Goal: Task Accomplishment & Management: Complete application form

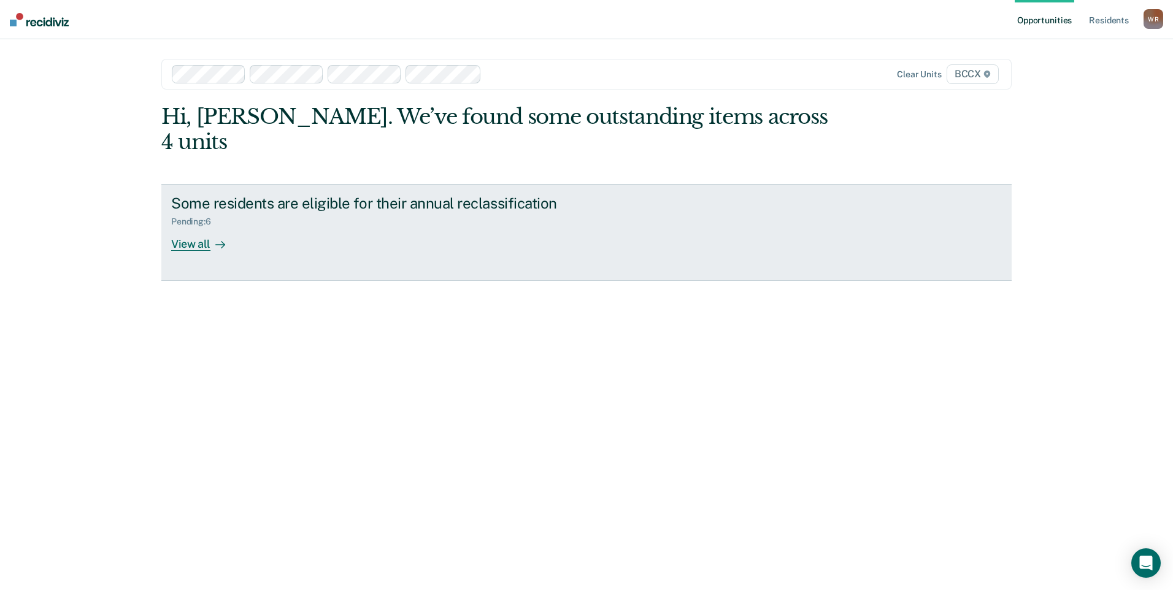
click at [202, 227] on div "View all" at bounding box center [205, 239] width 69 height 24
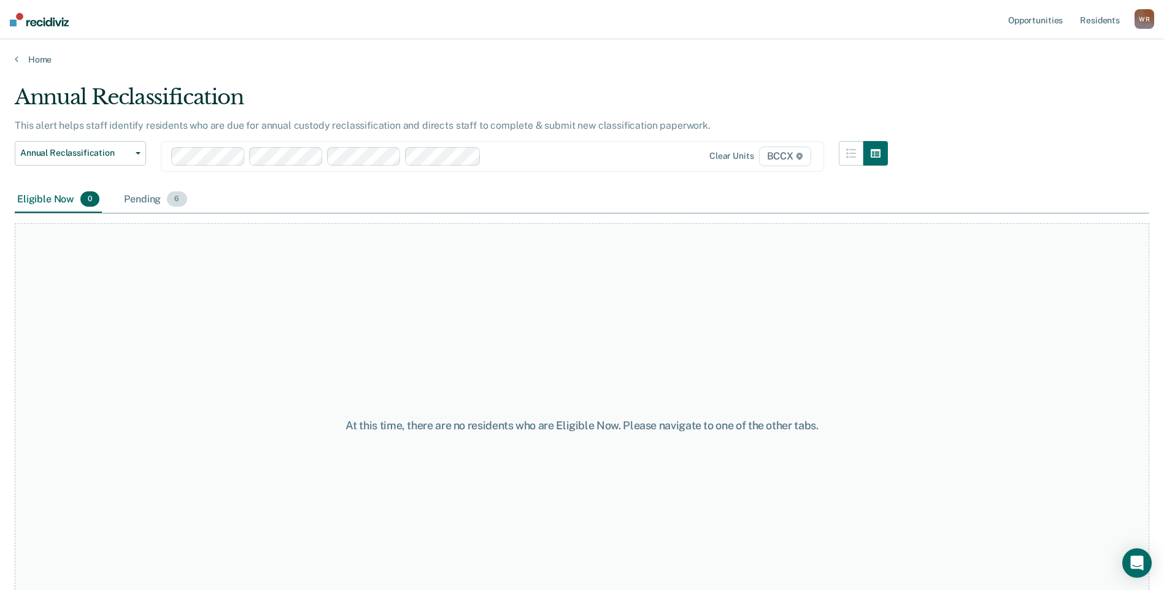
click at [142, 199] on div "Pending 6" at bounding box center [154, 199] width 67 height 27
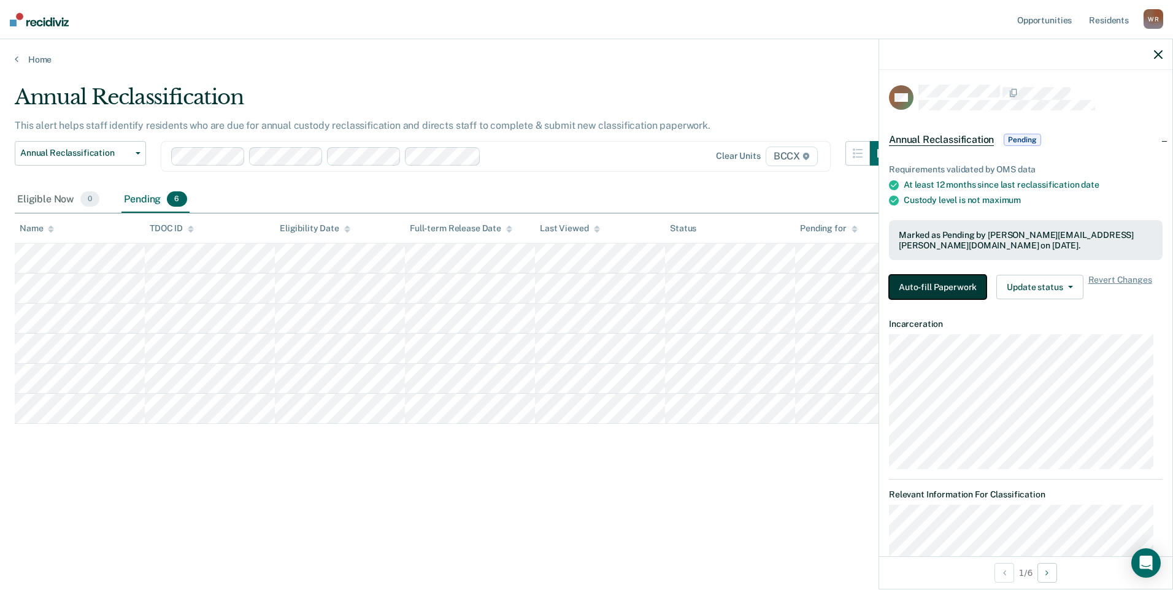
click at [944, 285] on button "Auto-fill Paperwork" at bounding box center [938, 287] width 98 height 25
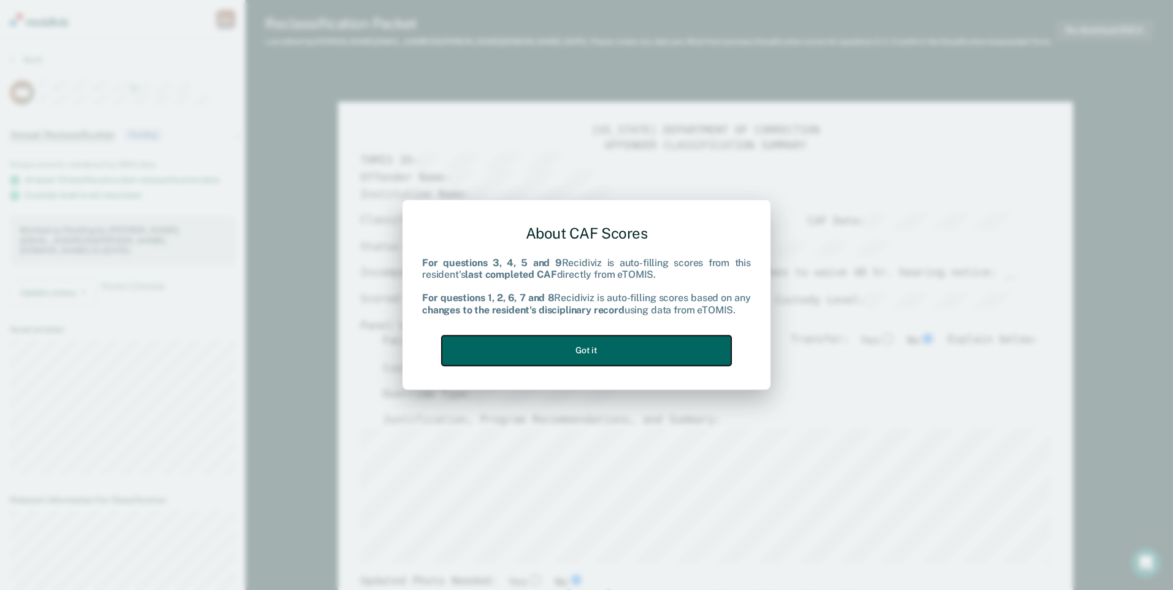
click at [545, 348] on button "Got it" at bounding box center [587, 351] width 290 height 30
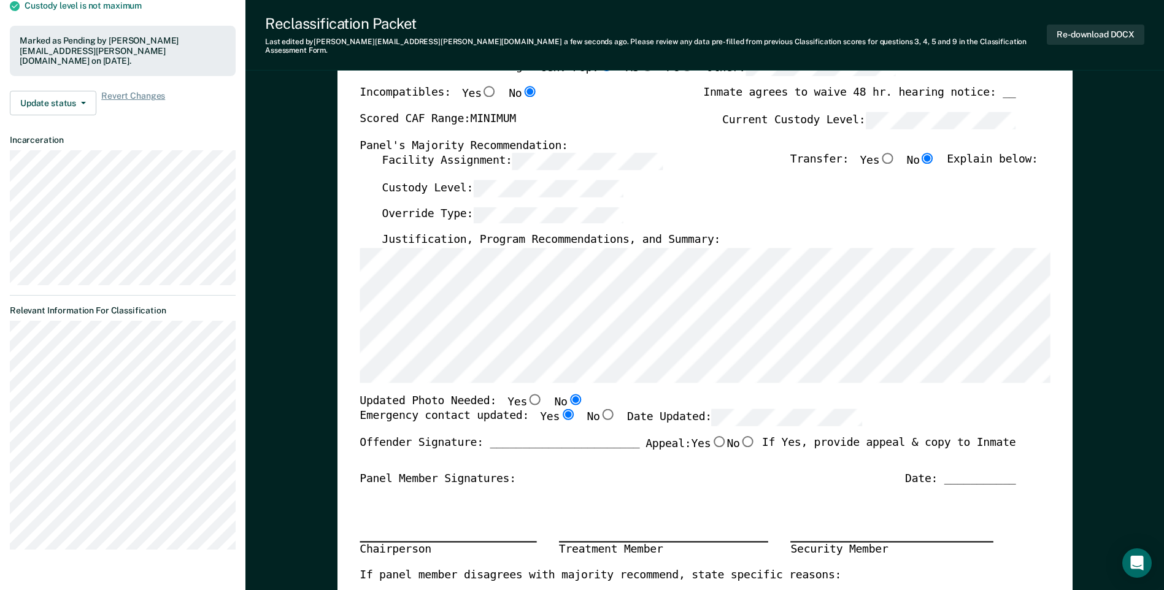
scroll to position [6, 0]
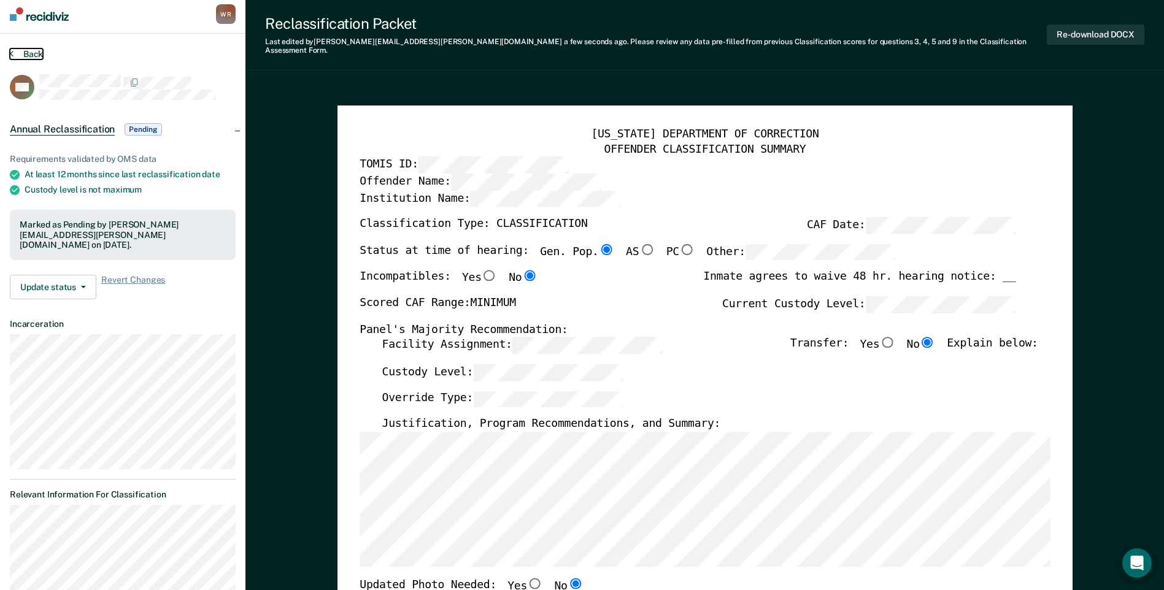
click at [23, 55] on button "Back" at bounding box center [26, 53] width 33 height 11
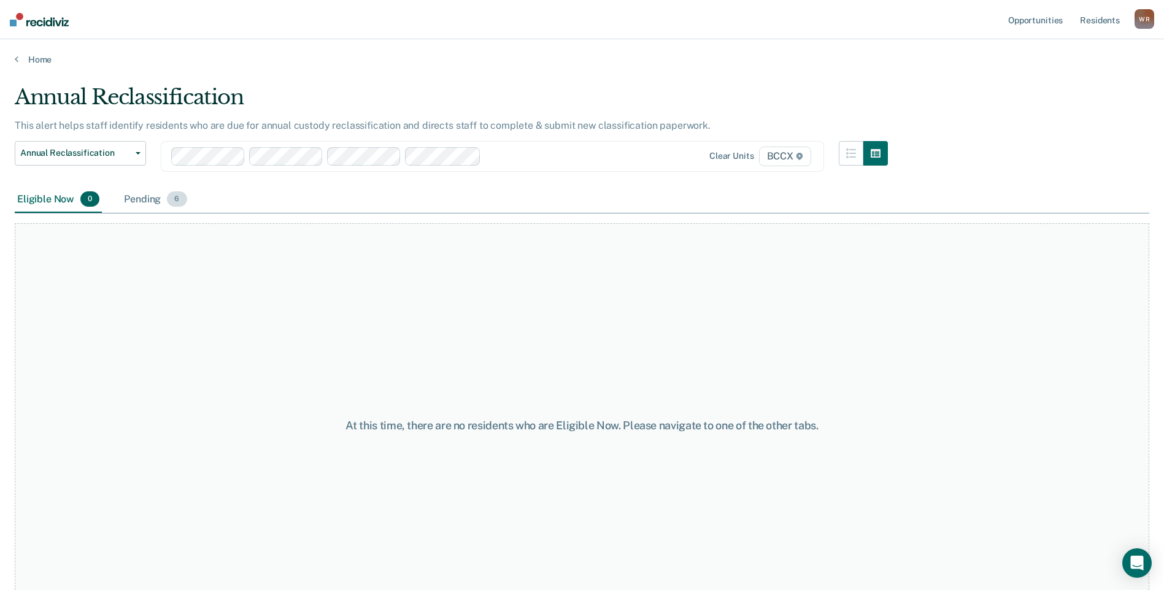
click at [134, 200] on div "Pending 6" at bounding box center [154, 199] width 67 height 27
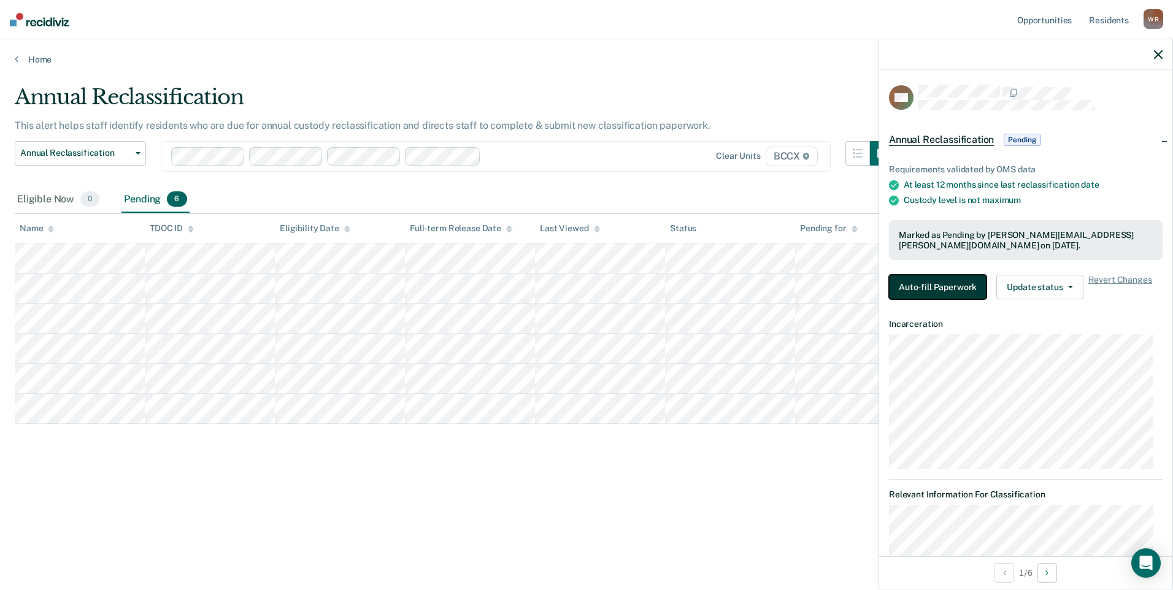
click at [939, 288] on button "Auto-fill Paperwork" at bounding box center [938, 287] width 98 height 25
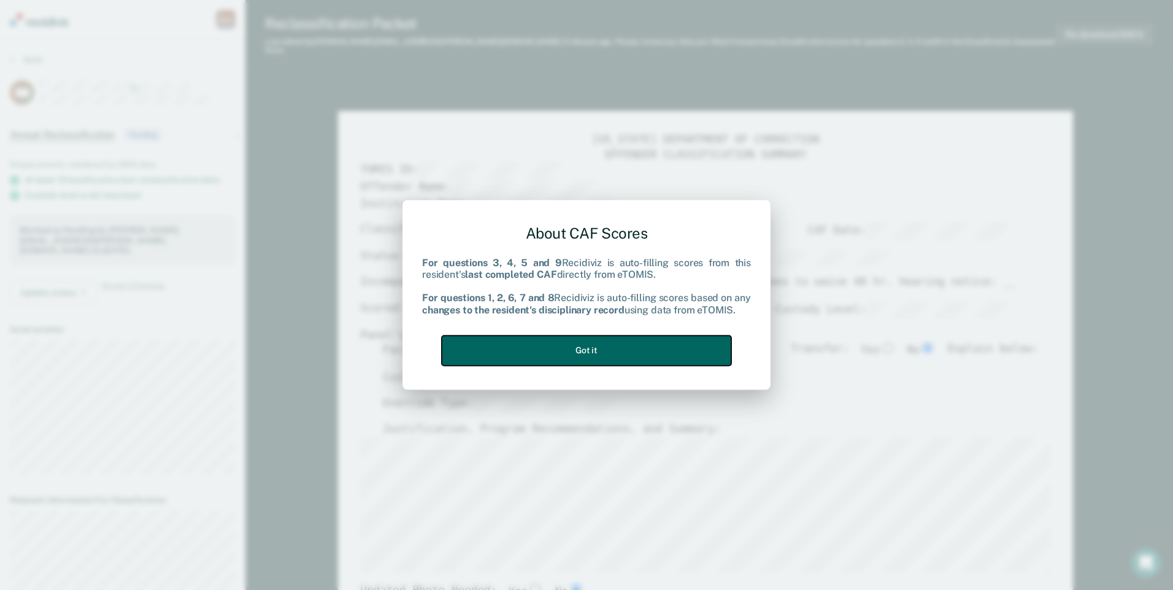
click at [630, 352] on button "Got it" at bounding box center [587, 351] width 290 height 30
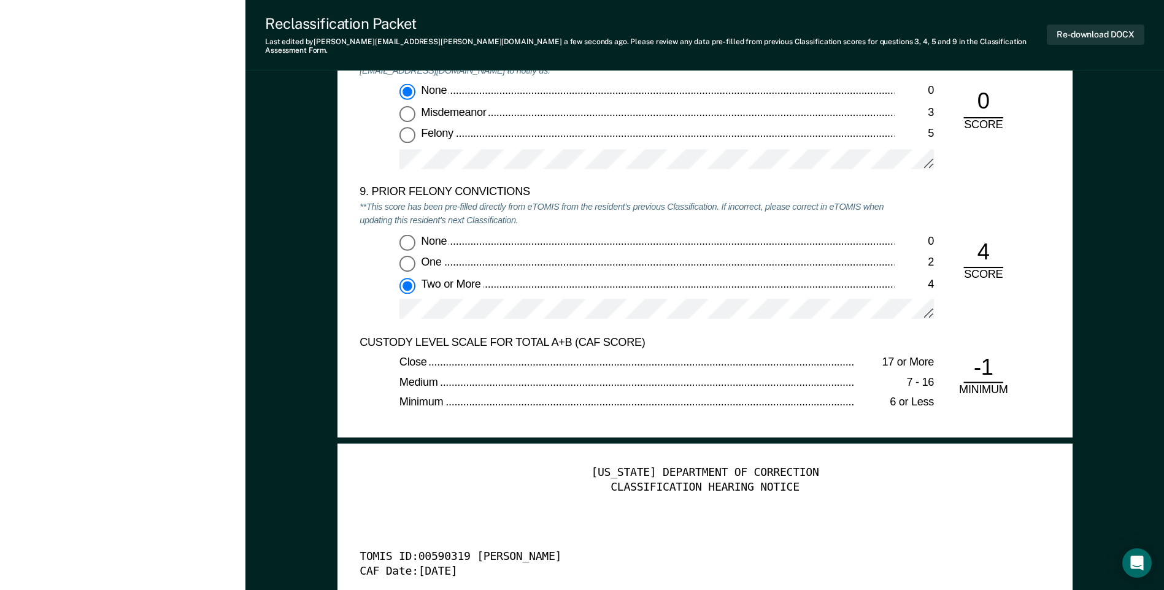
scroll to position [2454, 0]
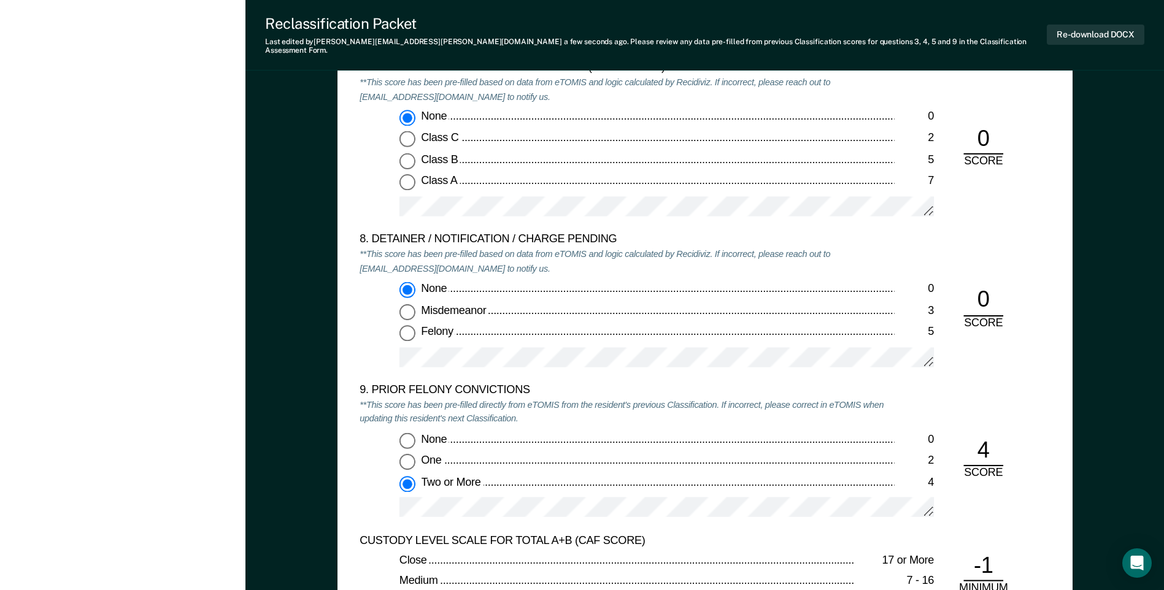
click at [406, 454] on input "One 2" at bounding box center [407, 462] width 16 height 16
type textarea "x"
radio input "true"
radio input "false"
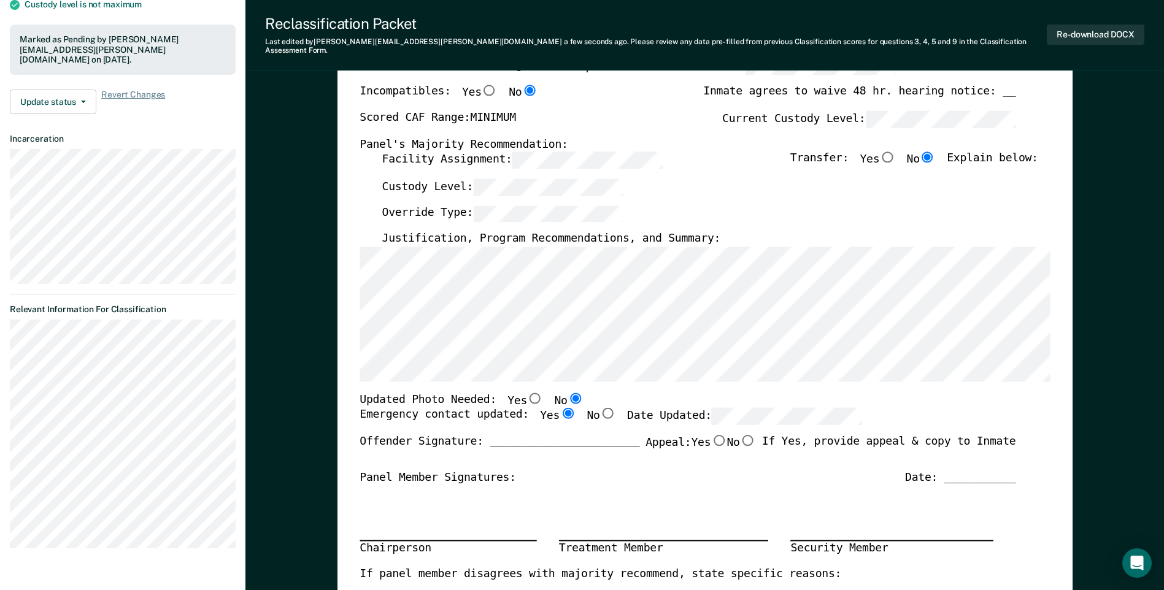
scroll to position [0, 0]
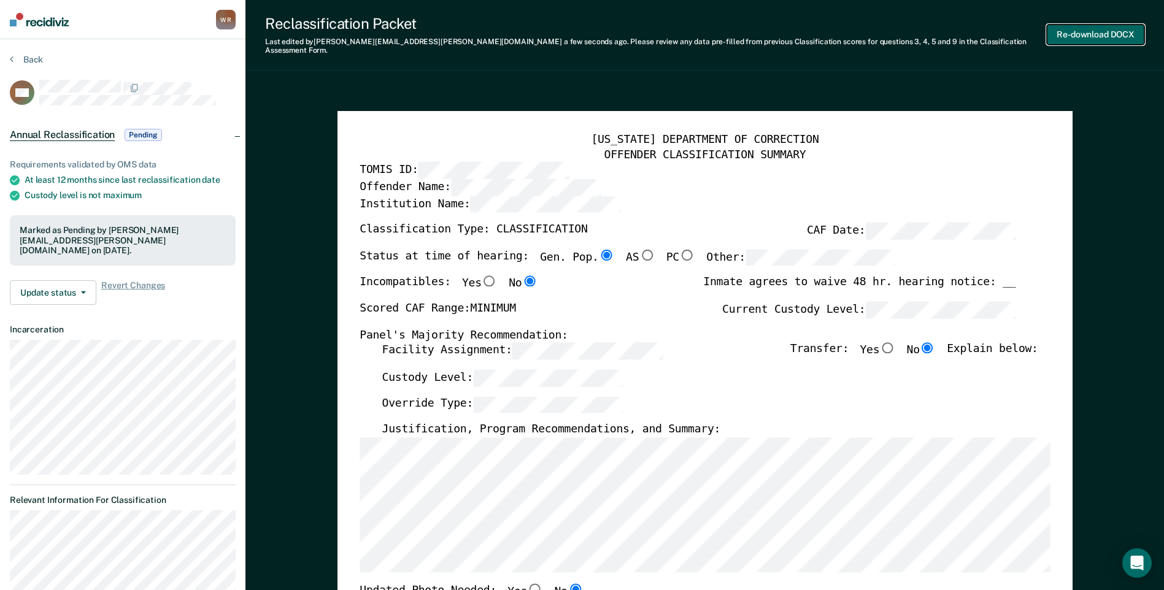
click at [1103, 28] on button "Re-download DOCX" at bounding box center [1096, 35] width 98 height 20
click at [28, 64] on button "Back" at bounding box center [26, 59] width 33 height 11
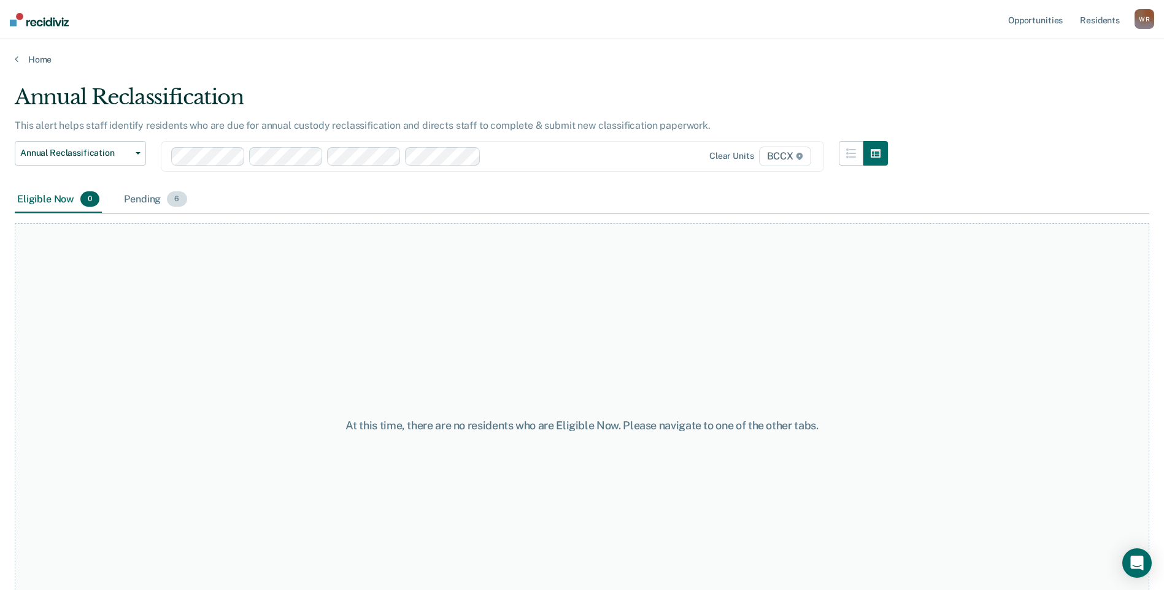
click at [147, 209] on div "Pending 6" at bounding box center [154, 199] width 67 height 27
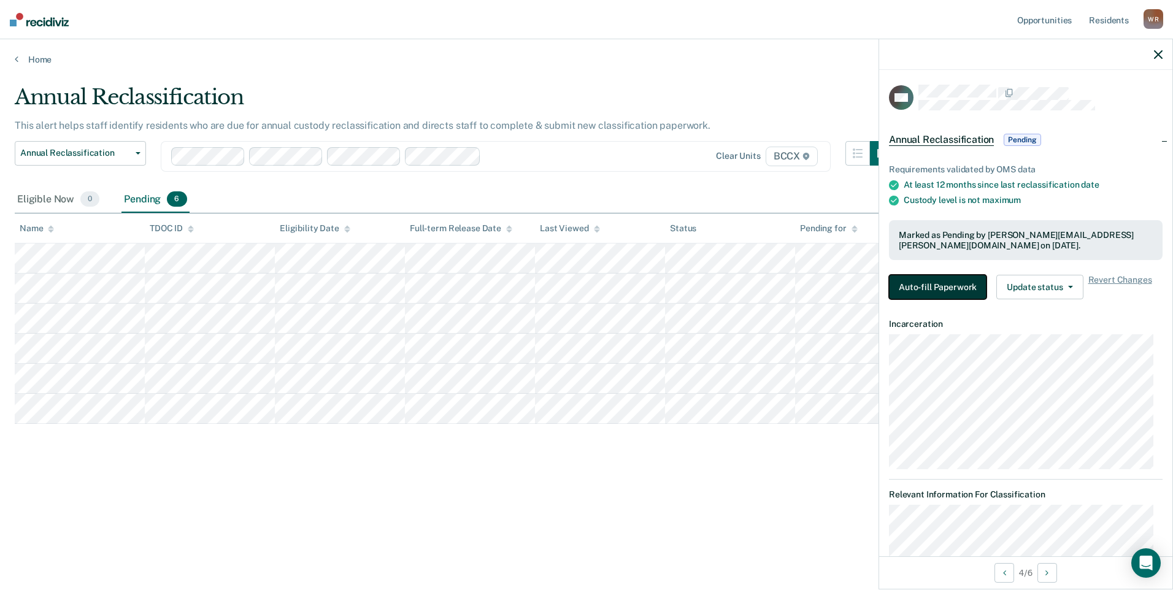
click at [942, 288] on button "Auto-fill Paperwork" at bounding box center [938, 287] width 98 height 25
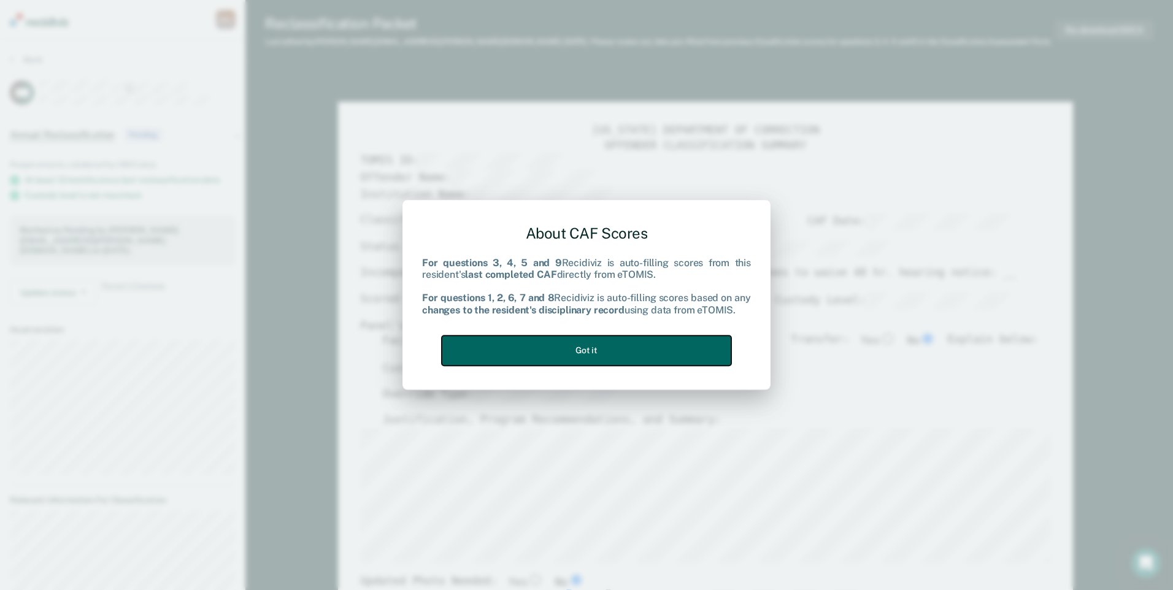
click at [610, 352] on button "Got it" at bounding box center [587, 351] width 290 height 30
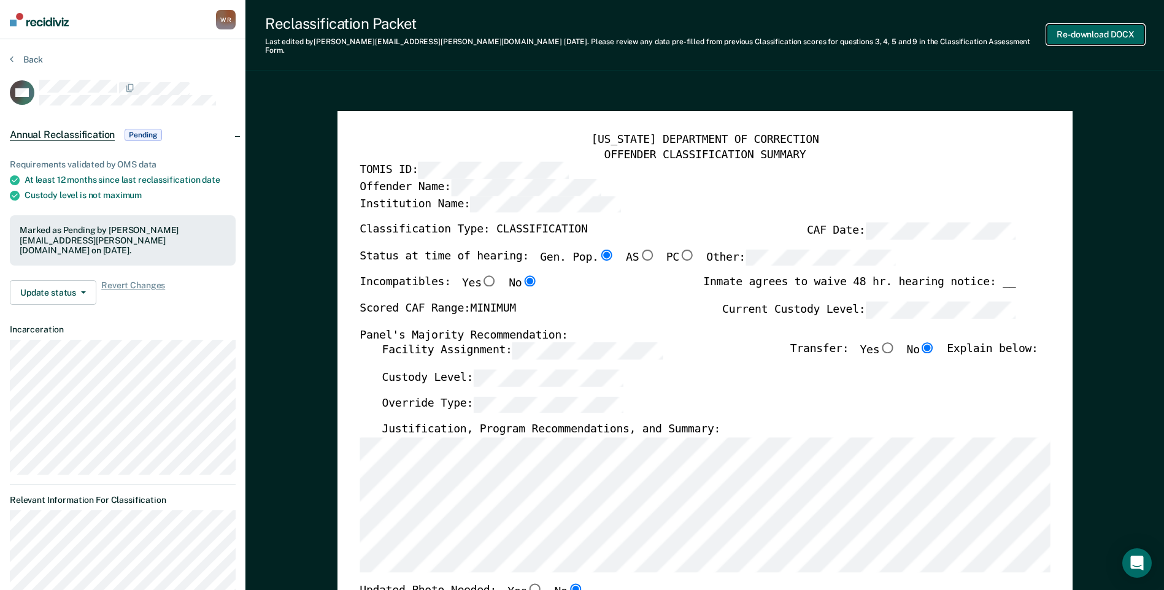
click at [1096, 30] on button "Re-download DOCX" at bounding box center [1096, 35] width 98 height 20
click at [37, 56] on button "Back" at bounding box center [26, 59] width 33 height 11
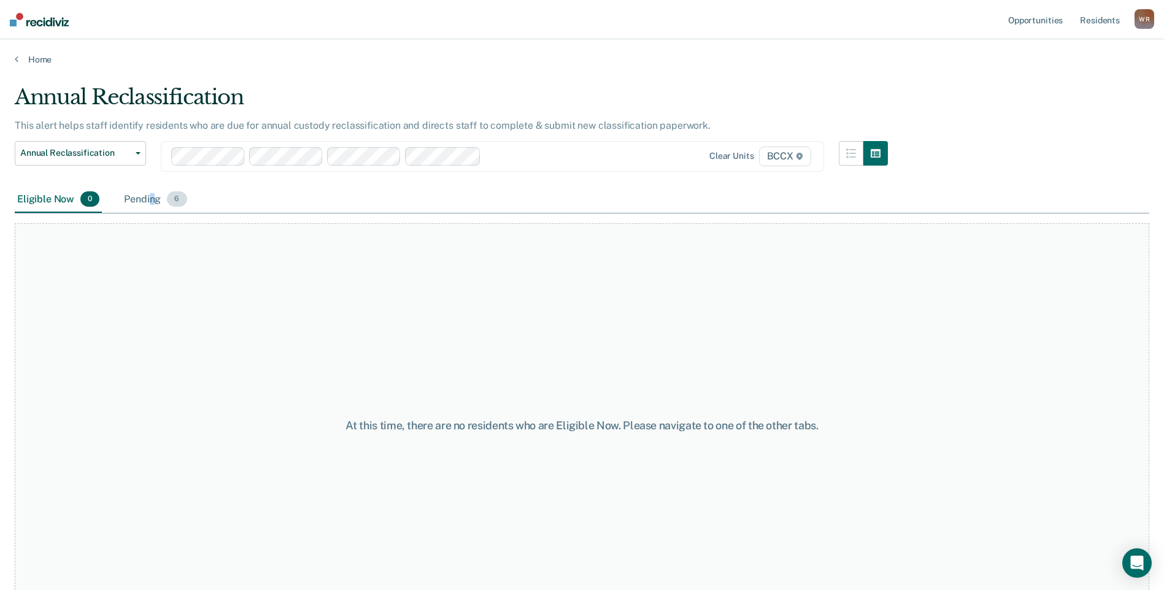
click at [152, 198] on div "Pending 6" at bounding box center [154, 199] width 67 height 27
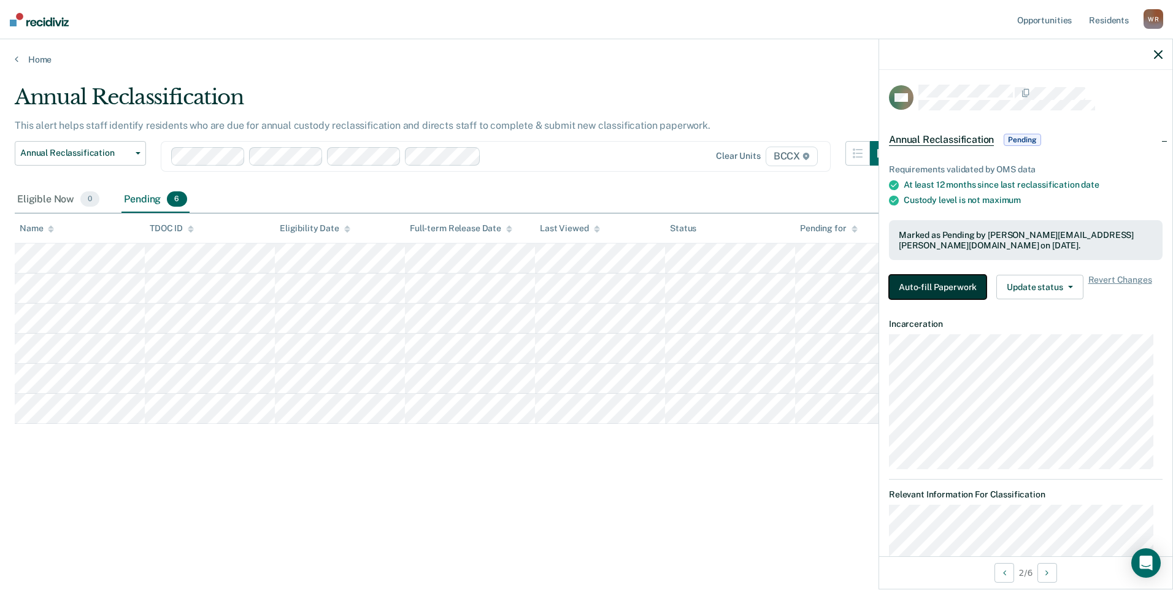
click at [940, 282] on button "Auto-fill Paperwork" at bounding box center [938, 287] width 98 height 25
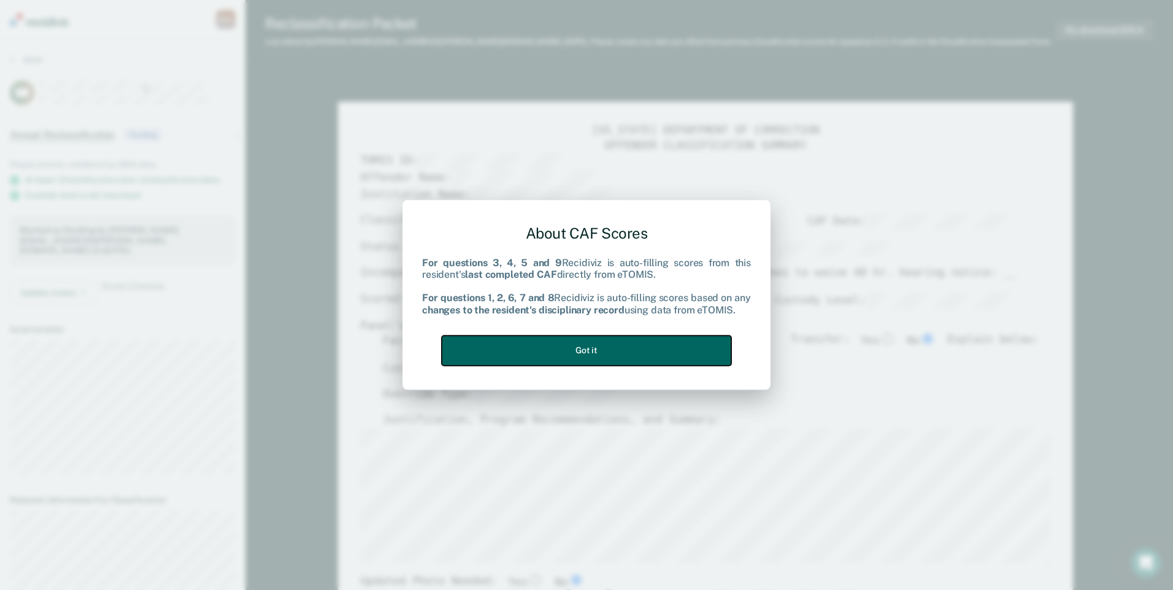
click at [675, 343] on button "Got it" at bounding box center [587, 351] width 290 height 30
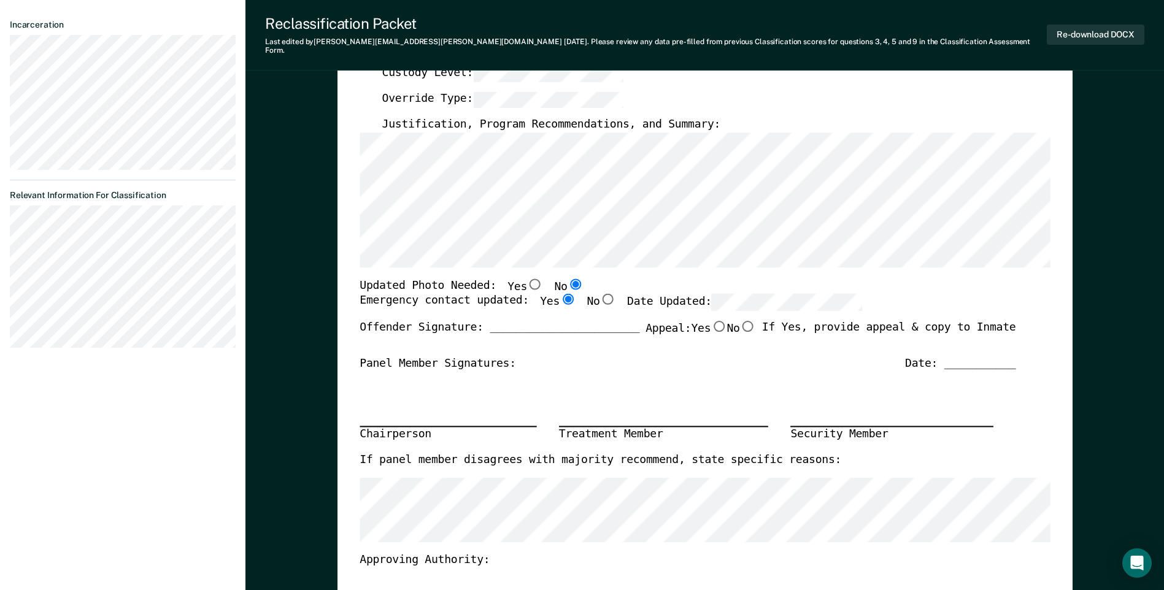
scroll to position [123, 0]
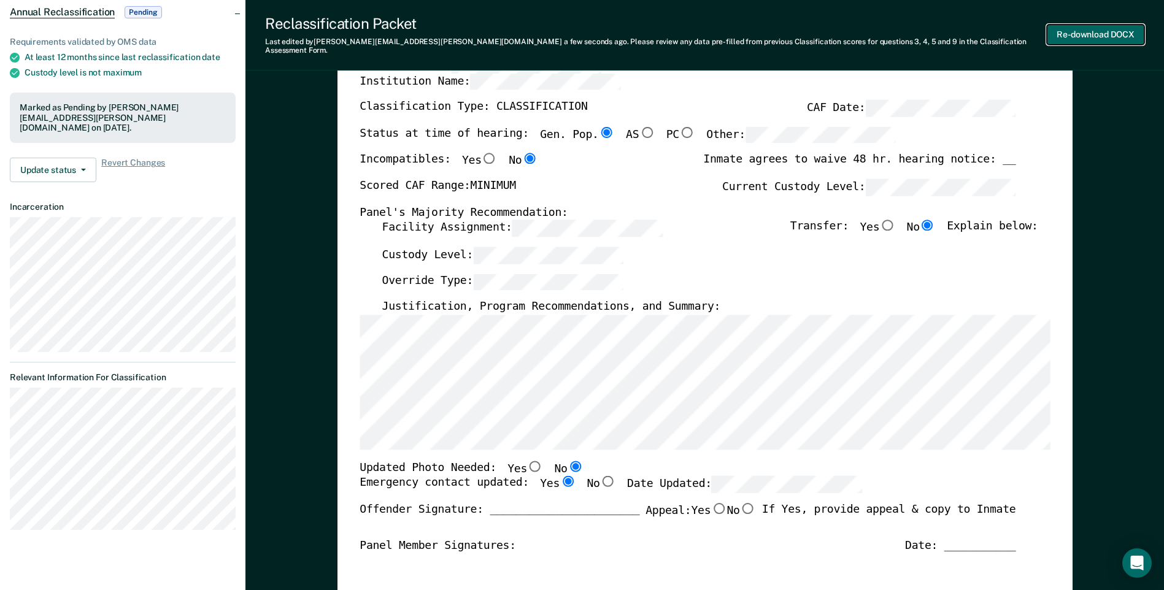
click at [1086, 25] on button "Re-download DOCX" at bounding box center [1096, 35] width 98 height 20
click at [77, 9] on span "Annual Reclassification" at bounding box center [62, 12] width 105 height 12
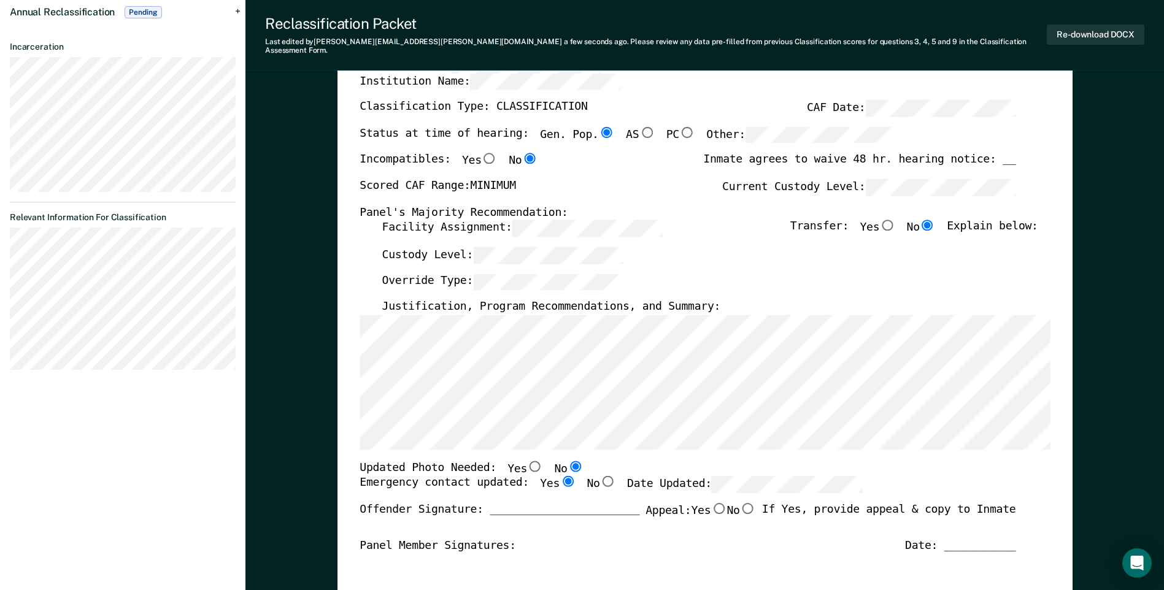
click at [79, 12] on span "Annual Reclassification" at bounding box center [62, 12] width 105 height 12
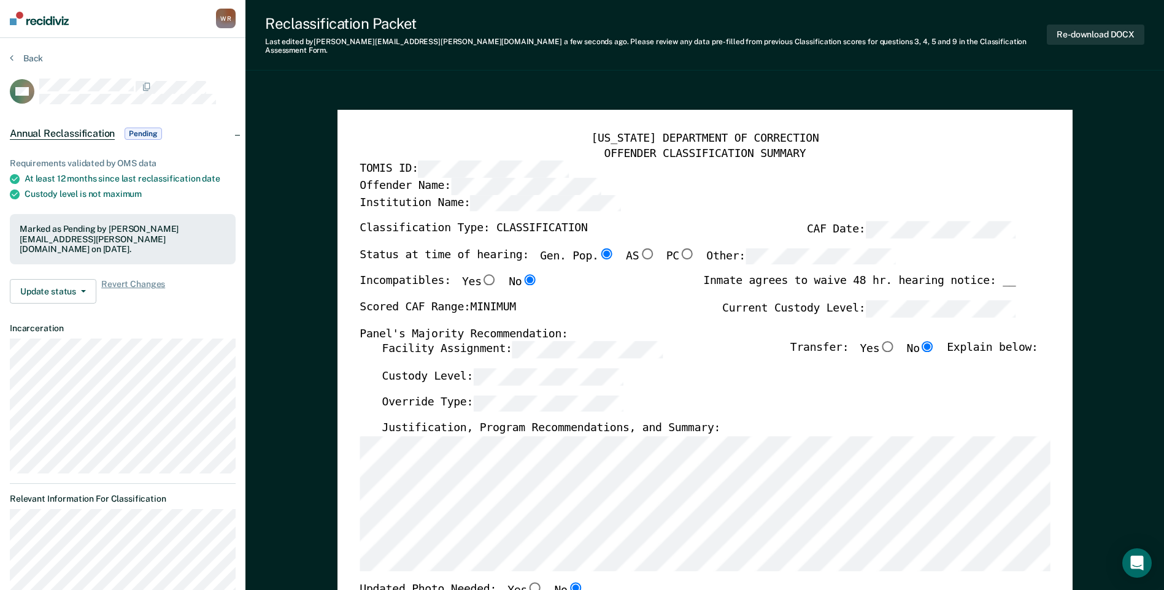
scroll to position [0, 0]
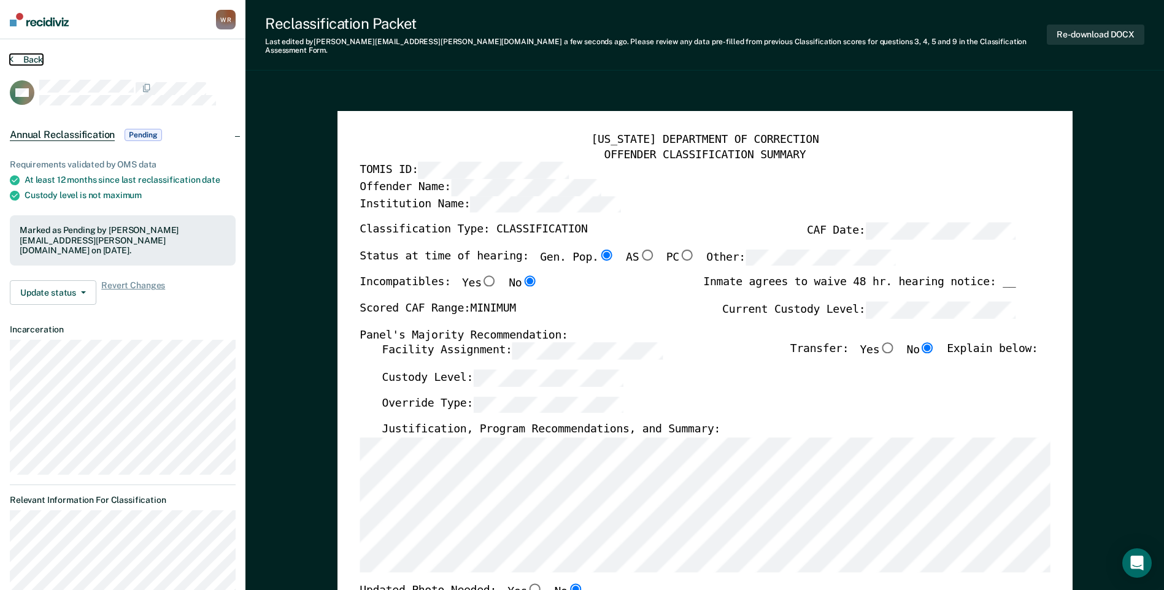
click at [23, 60] on button "Back" at bounding box center [26, 59] width 33 height 11
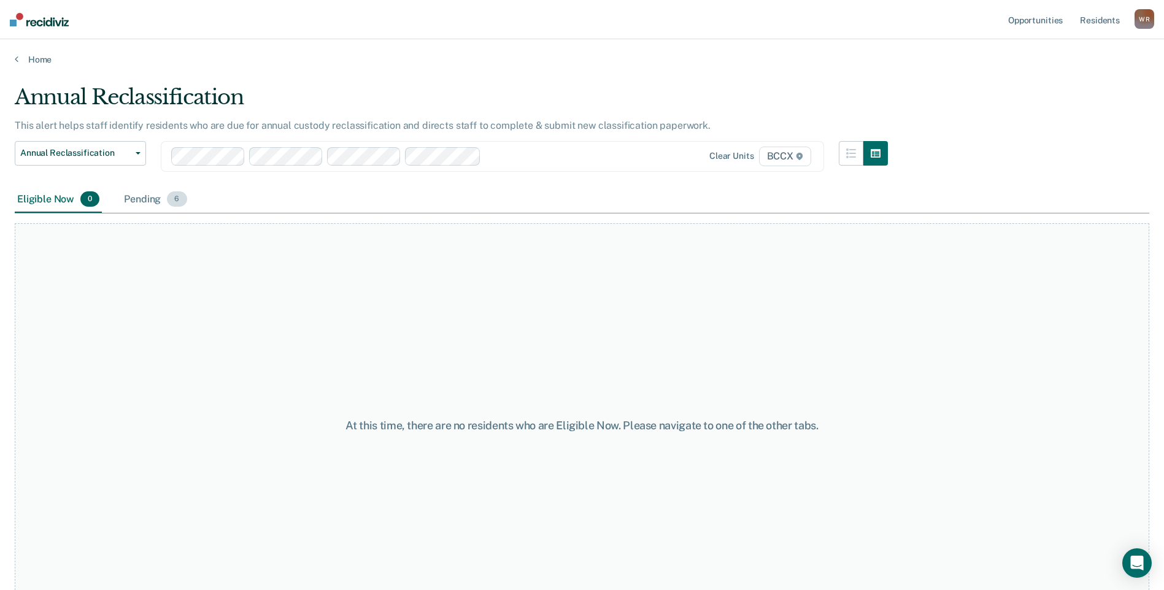
click at [146, 199] on div "Pending 6" at bounding box center [154, 199] width 67 height 27
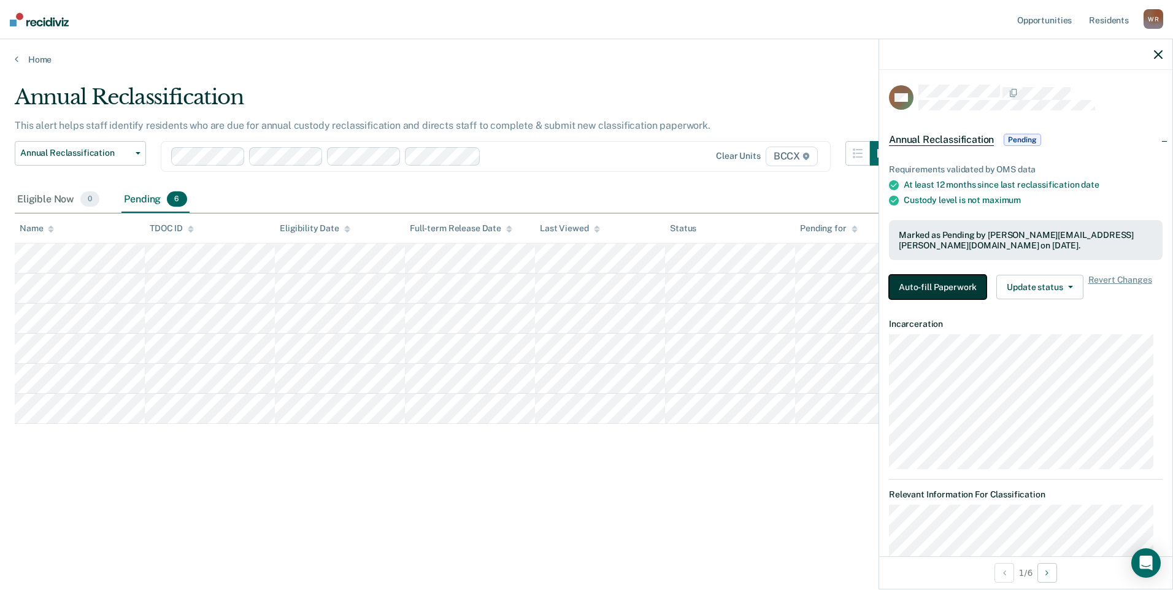
click at [951, 288] on button "Auto-fill Paperwork" at bounding box center [938, 287] width 98 height 25
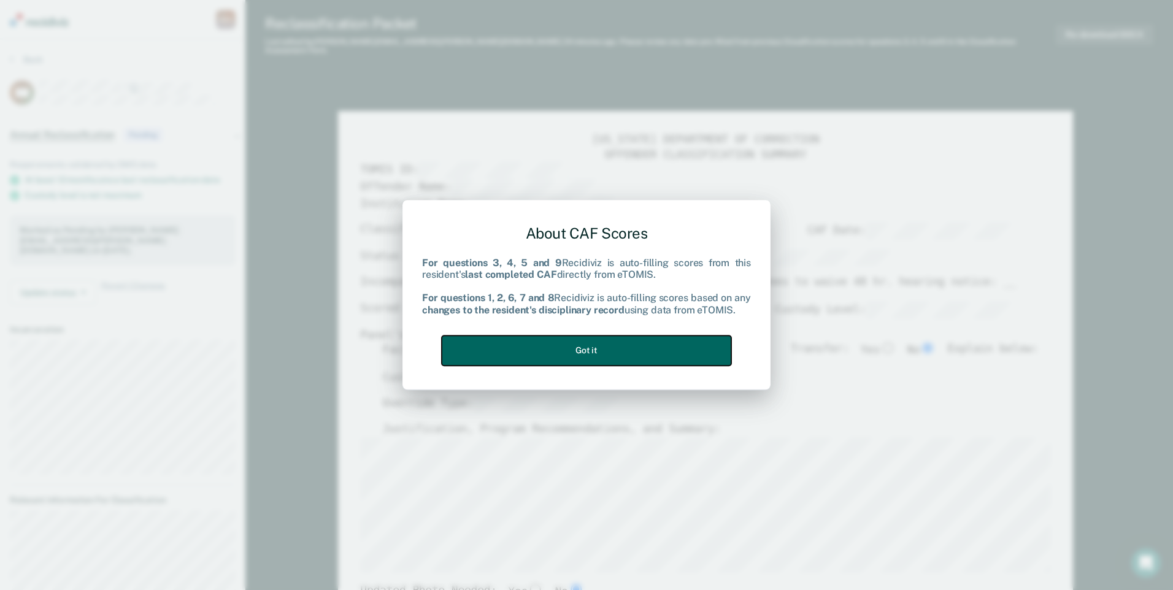
click at [672, 358] on button "Got it" at bounding box center [587, 351] width 290 height 30
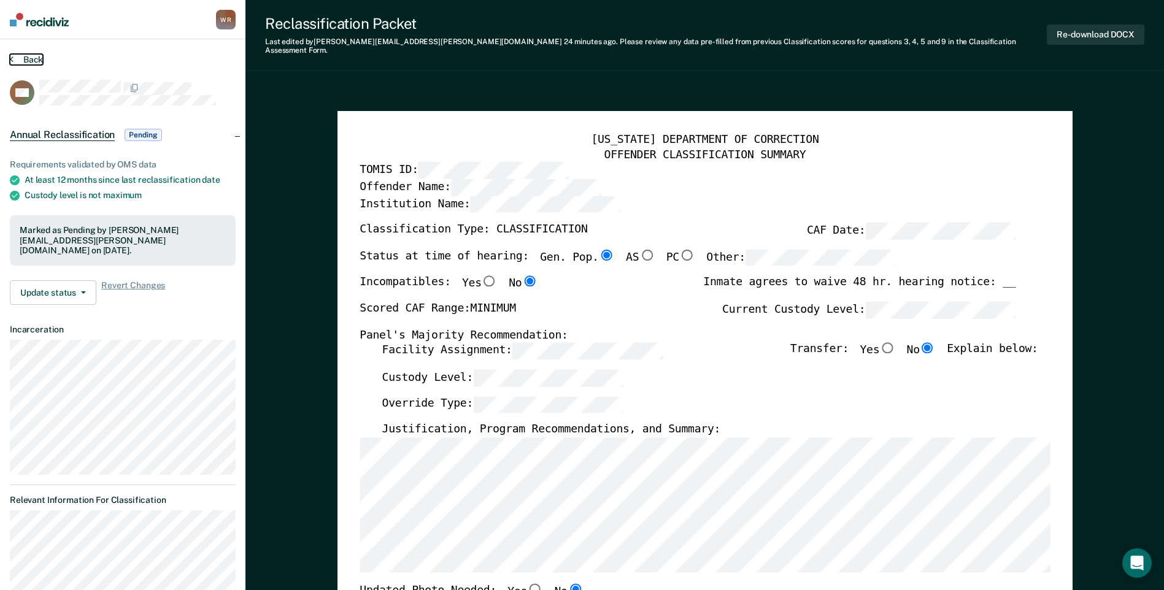
click at [22, 60] on button "Back" at bounding box center [26, 59] width 33 height 11
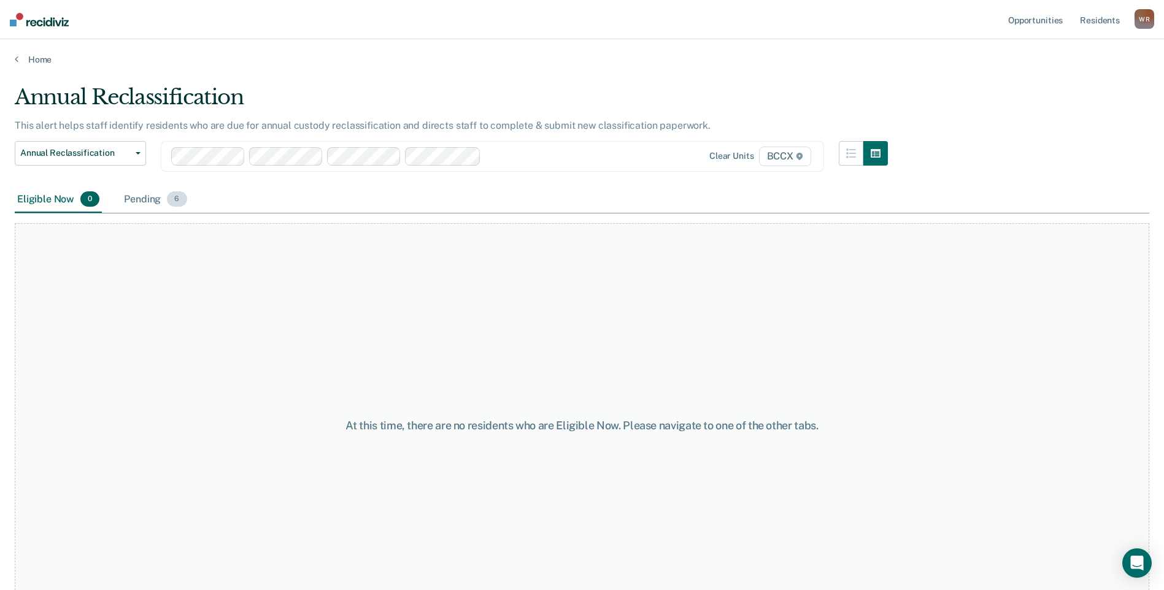
click at [134, 204] on div "Pending 6" at bounding box center [154, 199] width 67 height 27
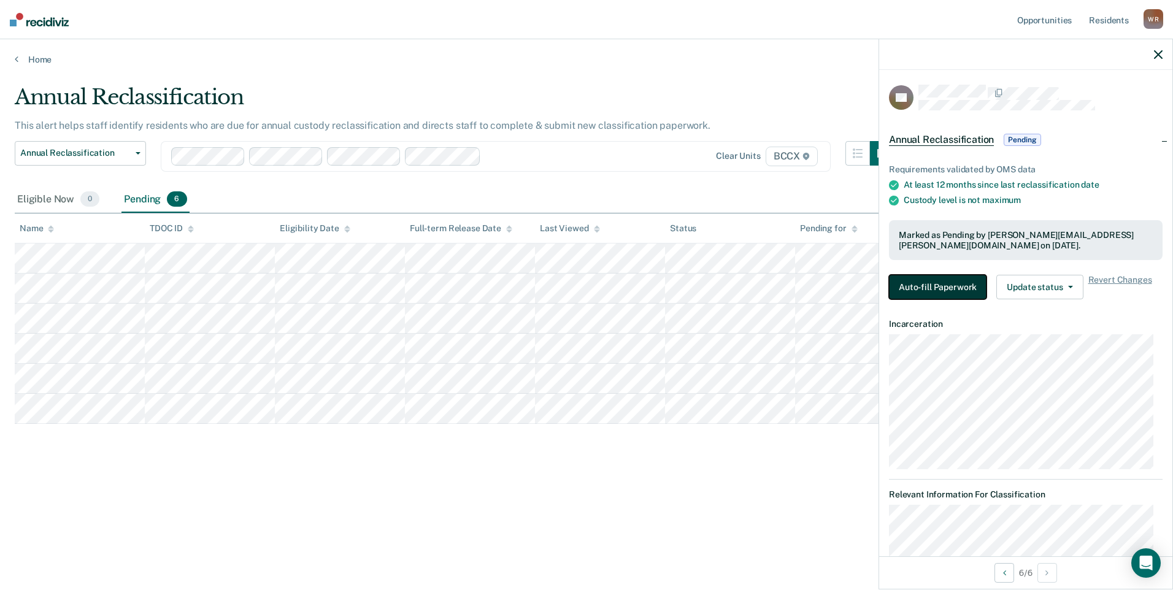
click at [951, 284] on button "Auto-fill Paperwork" at bounding box center [938, 287] width 98 height 25
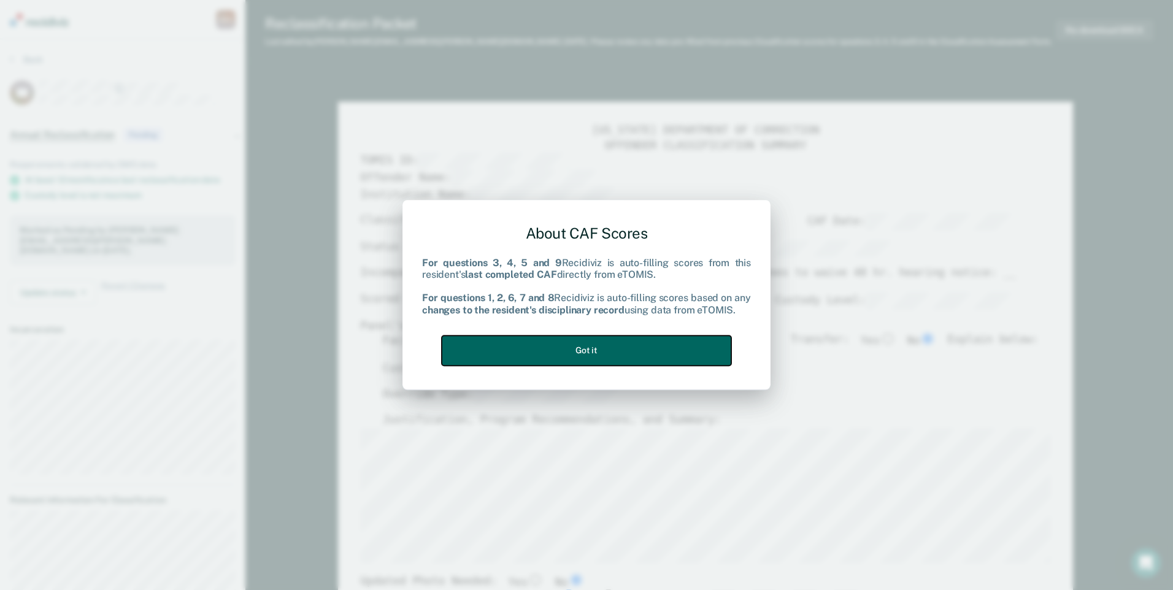
click at [664, 340] on button "Got it" at bounding box center [587, 351] width 290 height 30
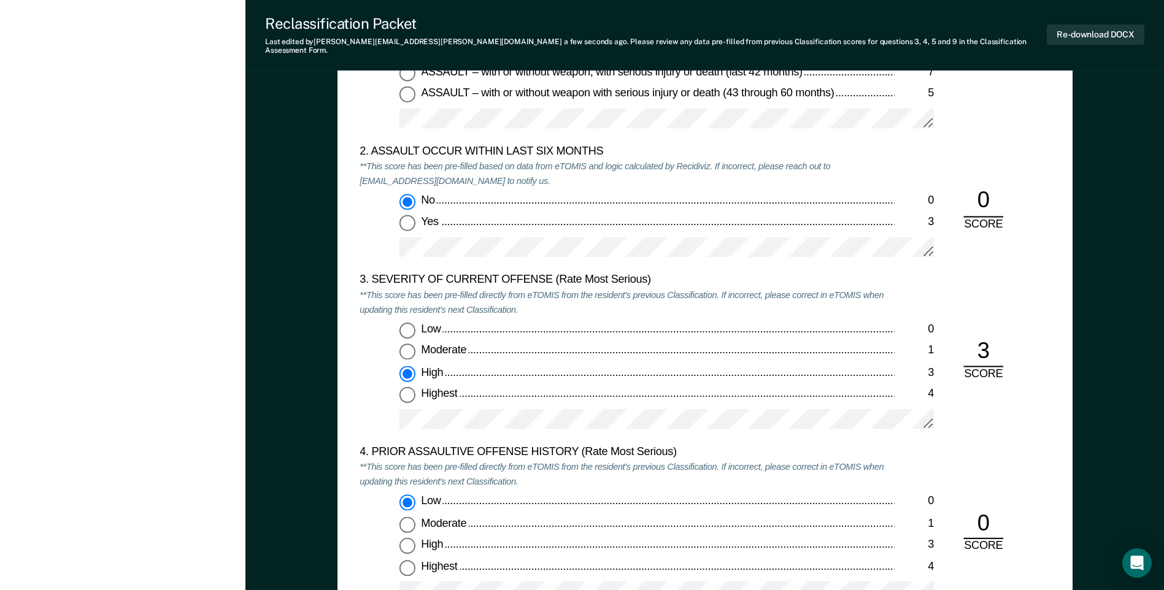
scroll to position [1350, 0]
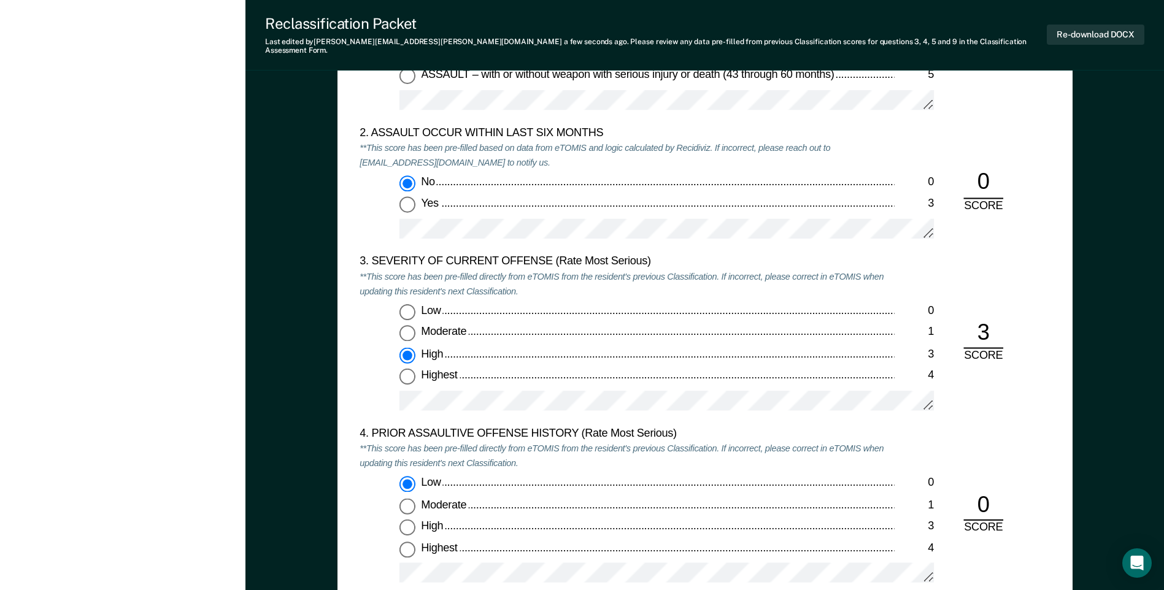
click at [408, 307] on input "Low 0" at bounding box center [407, 312] width 16 height 16
type textarea "x"
radio input "true"
radio input "false"
click at [410, 326] on input "Moderate 1" at bounding box center [407, 334] width 16 height 16
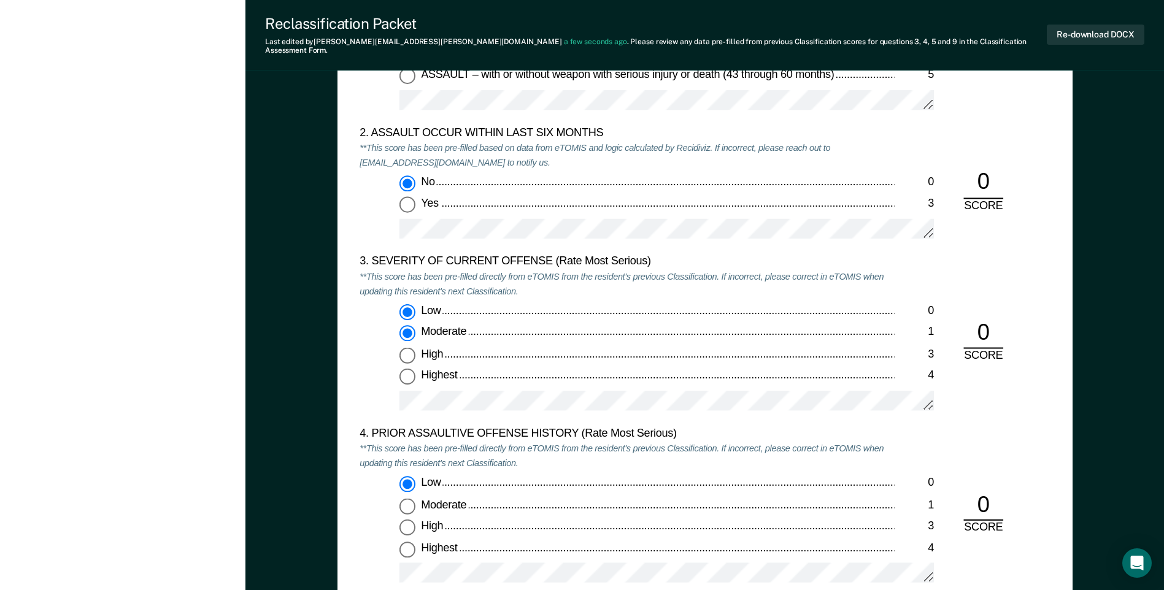
type textarea "x"
radio input "false"
radio input "true"
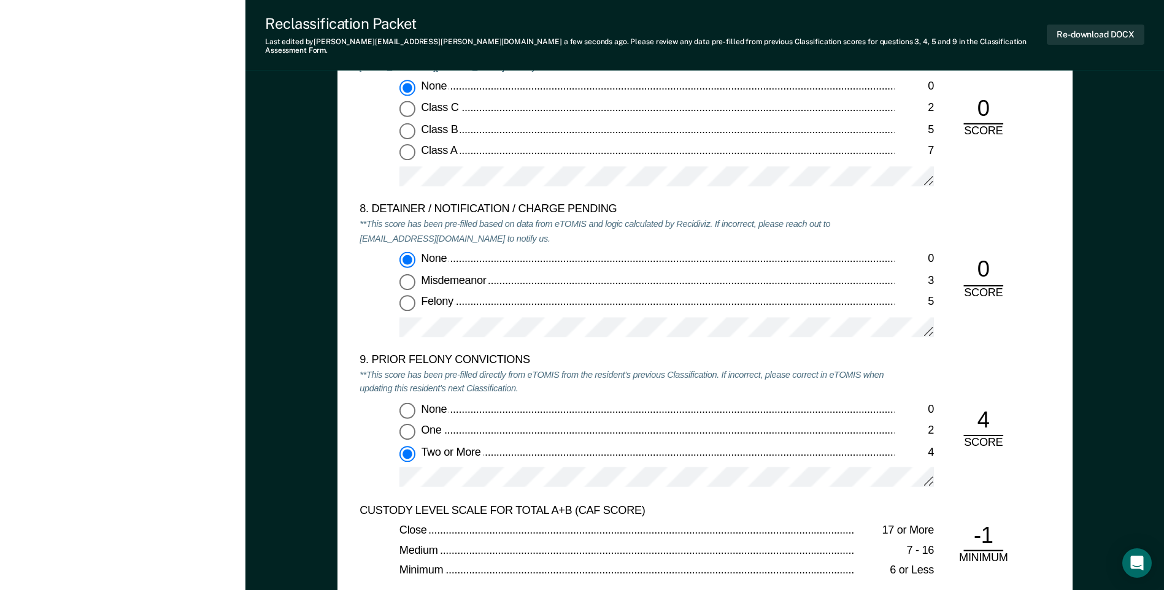
scroll to position [2515, 0]
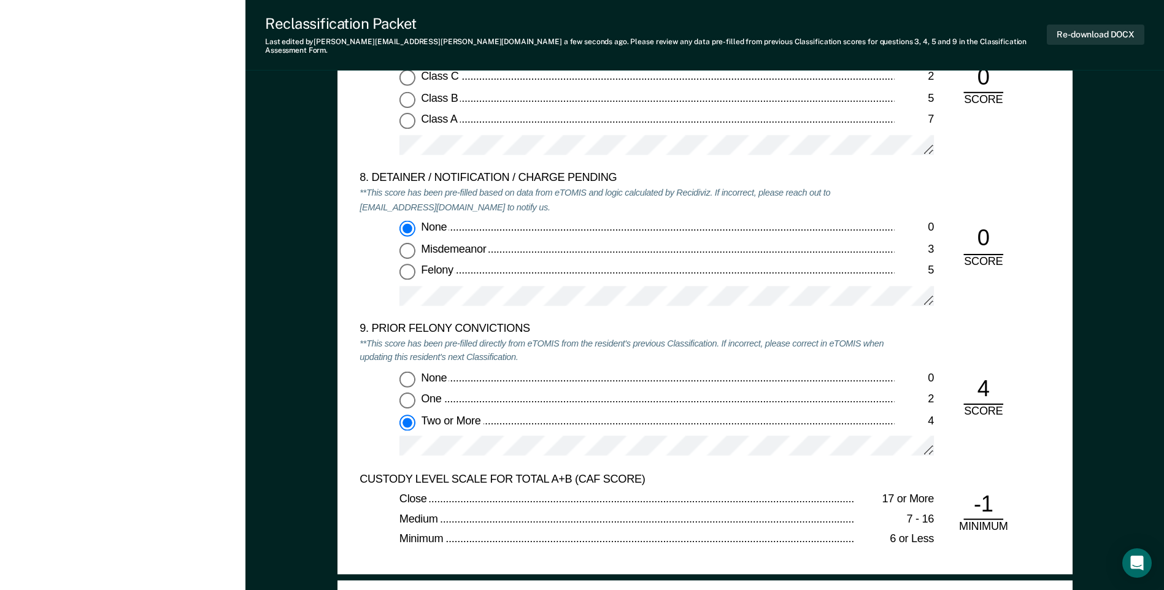
click at [408, 393] on input "One 2" at bounding box center [407, 401] width 16 height 16
type textarea "x"
radio input "true"
radio input "false"
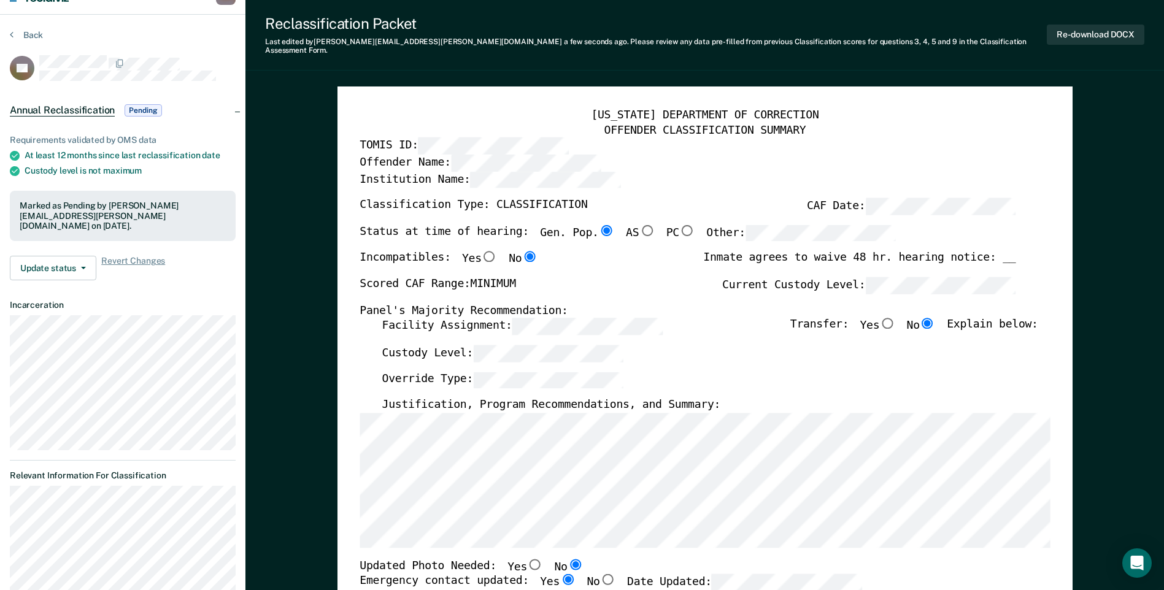
scroll to position [0, 0]
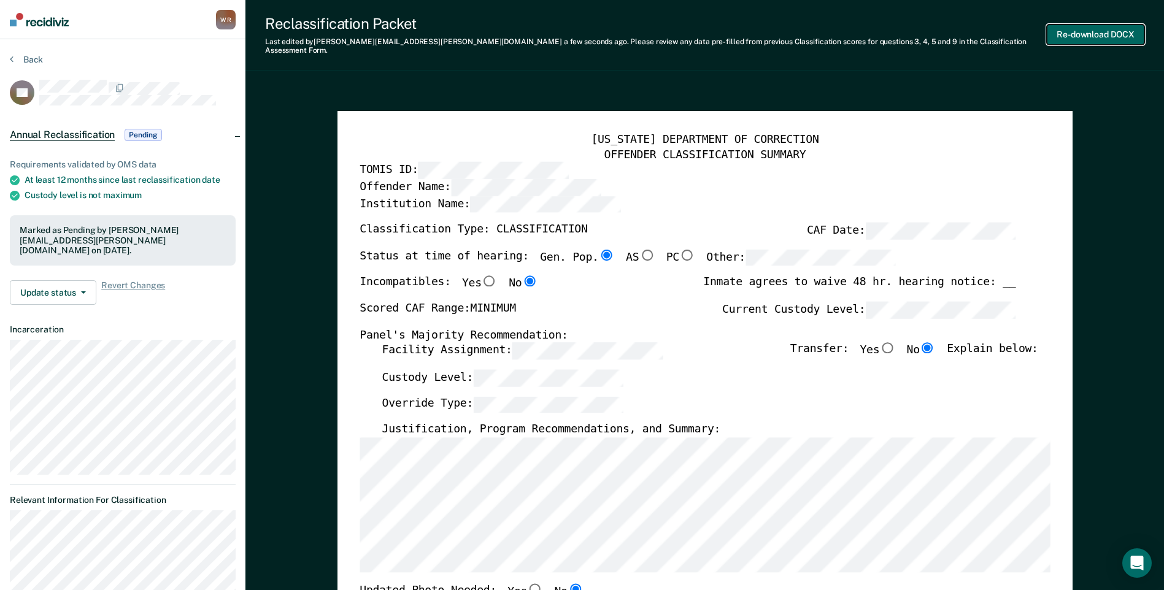
click at [1118, 34] on button "Re-download DOCX" at bounding box center [1096, 35] width 98 height 20
type textarea "x"
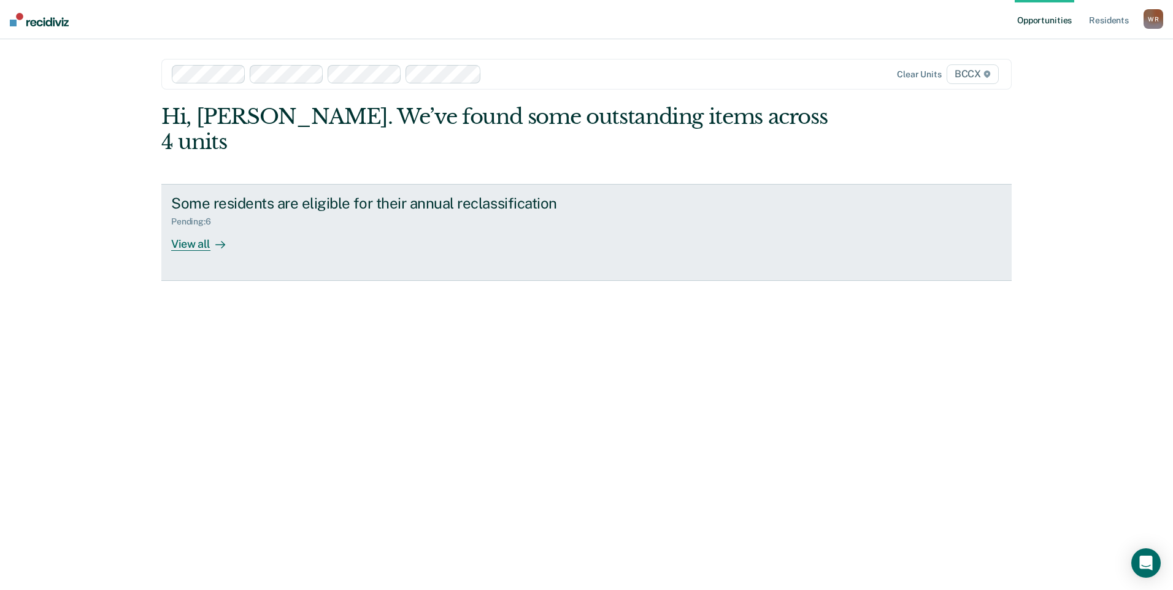
click at [211, 237] on div at bounding box center [217, 244] width 15 height 14
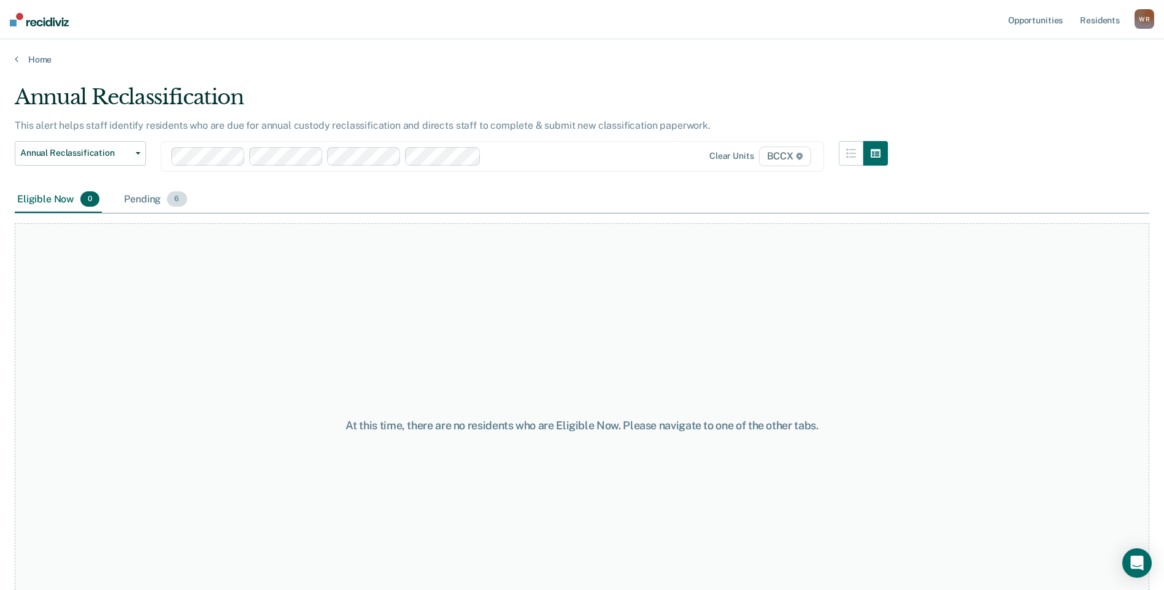
click at [140, 199] on div "Pending 6" at bounding box center [154, 199] width 67 height 27
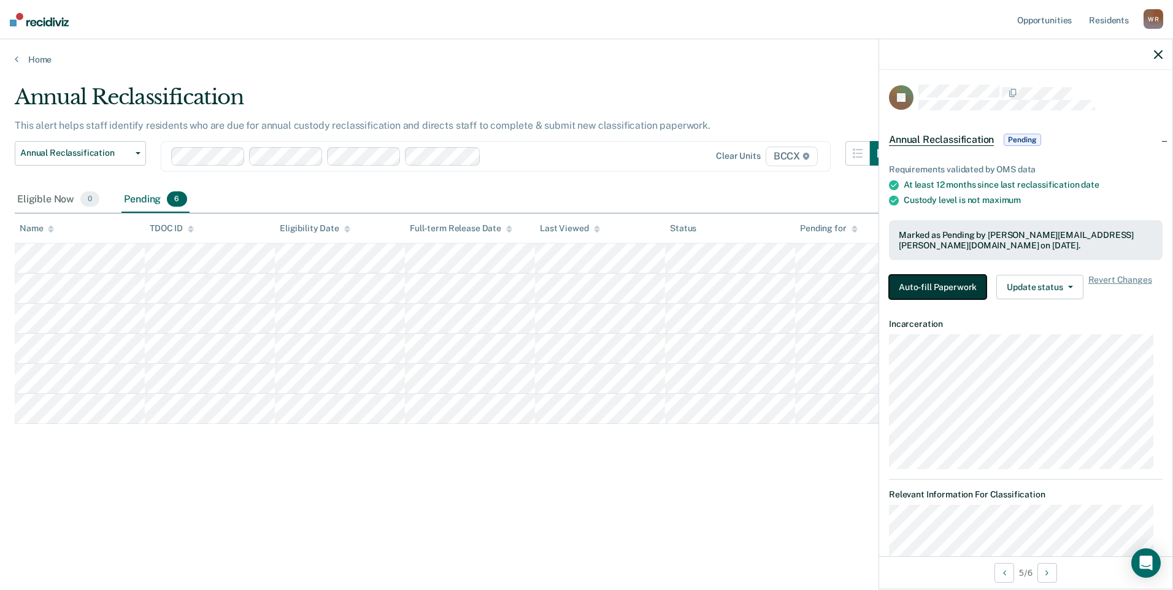
click at [948, 291] on button "Auto-fill Paperwork" at bounding box center [938, 287] width 98 height 25
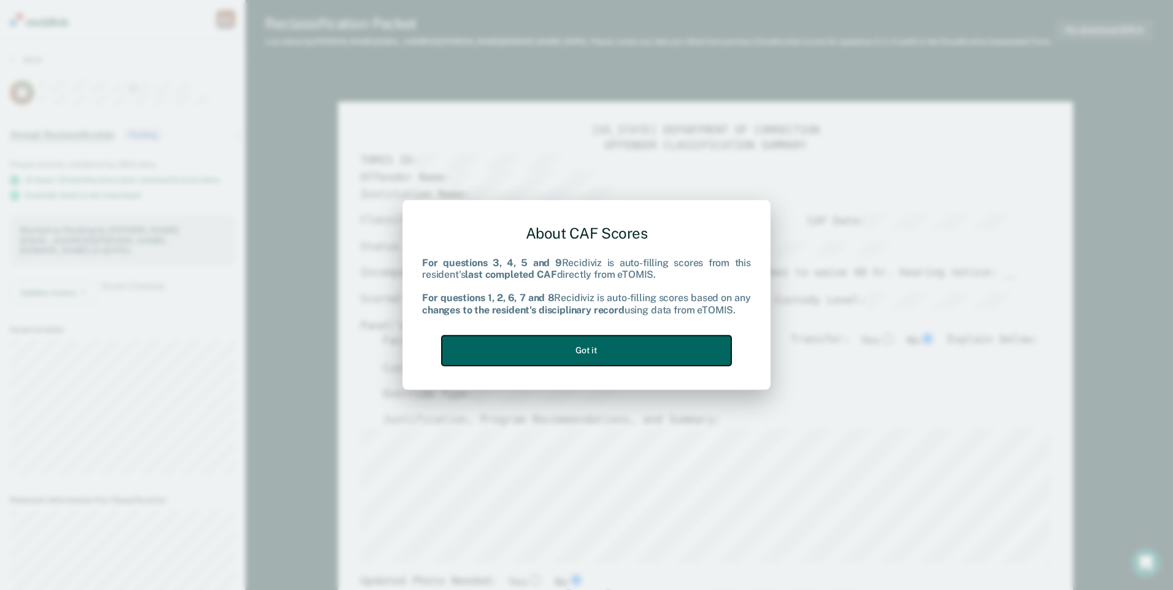
click at [563, 345] on button "Got it" at bounding box center [587, 351] width 290 height 30
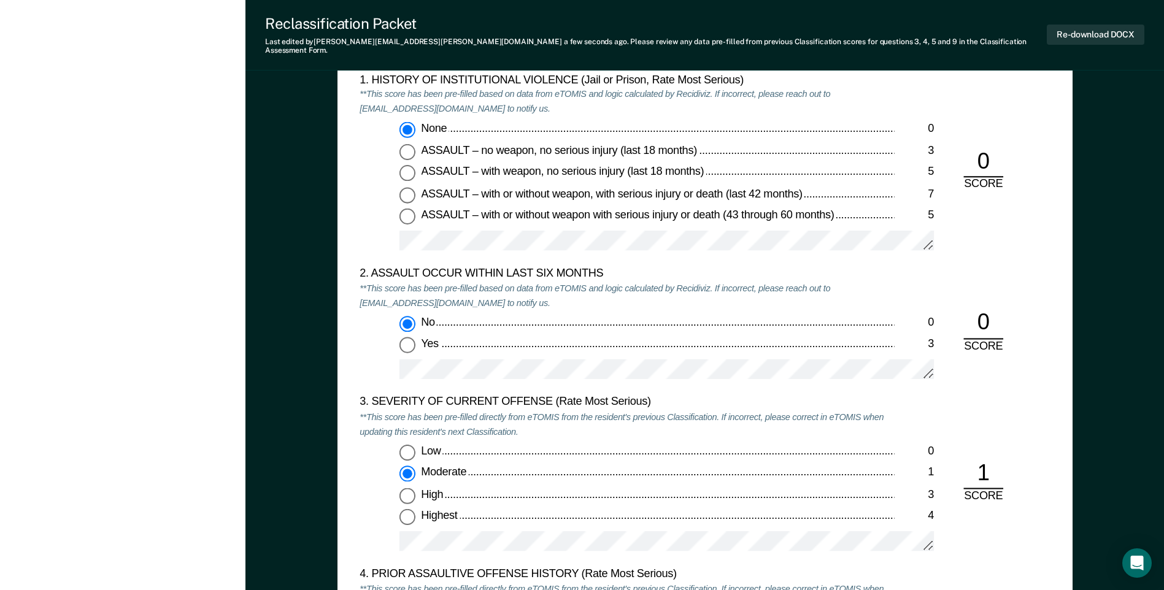
scroll to position [1411, 0]
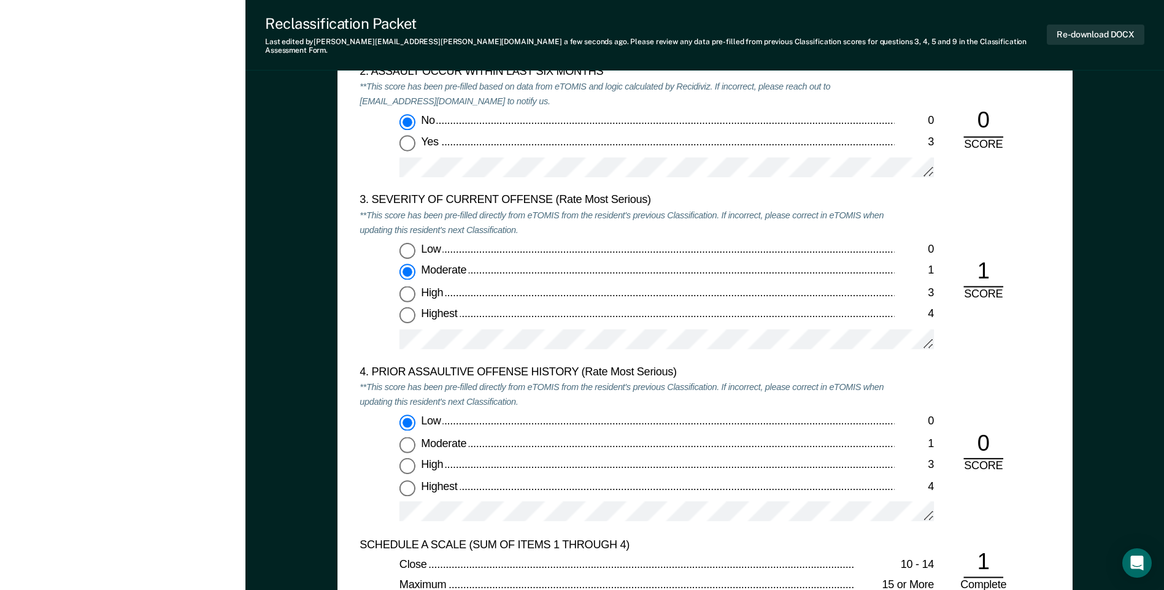
click at [411, 288] on input "High 3" at bounding box center [407, 294] width 16 height 16
type textarea "x"
radio input "false"
radio input "true"
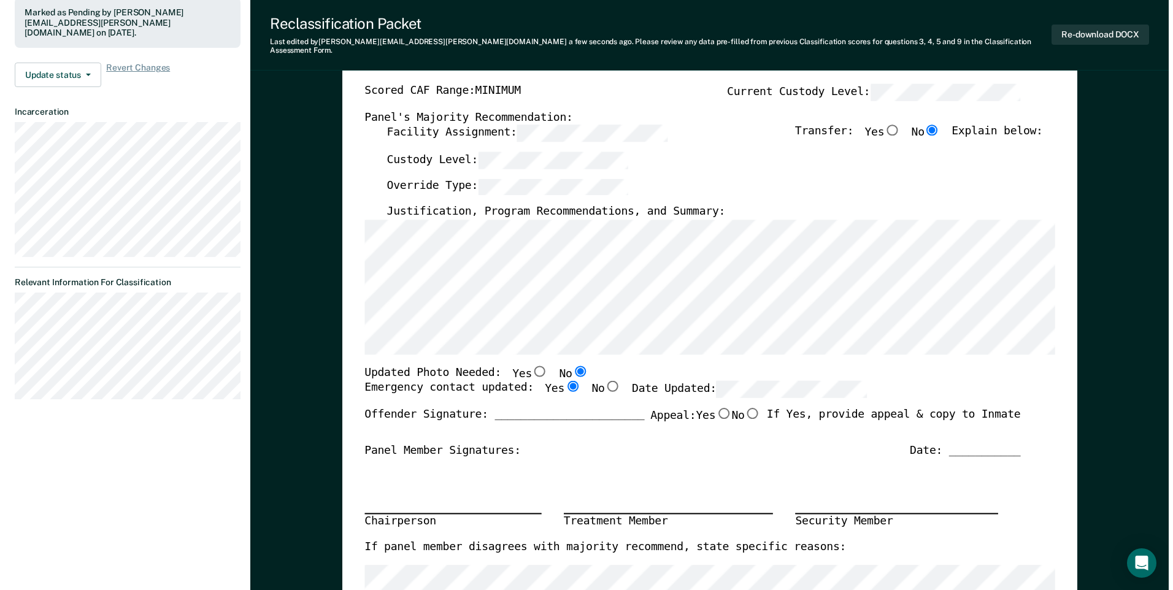
scroll to position [0, 0]
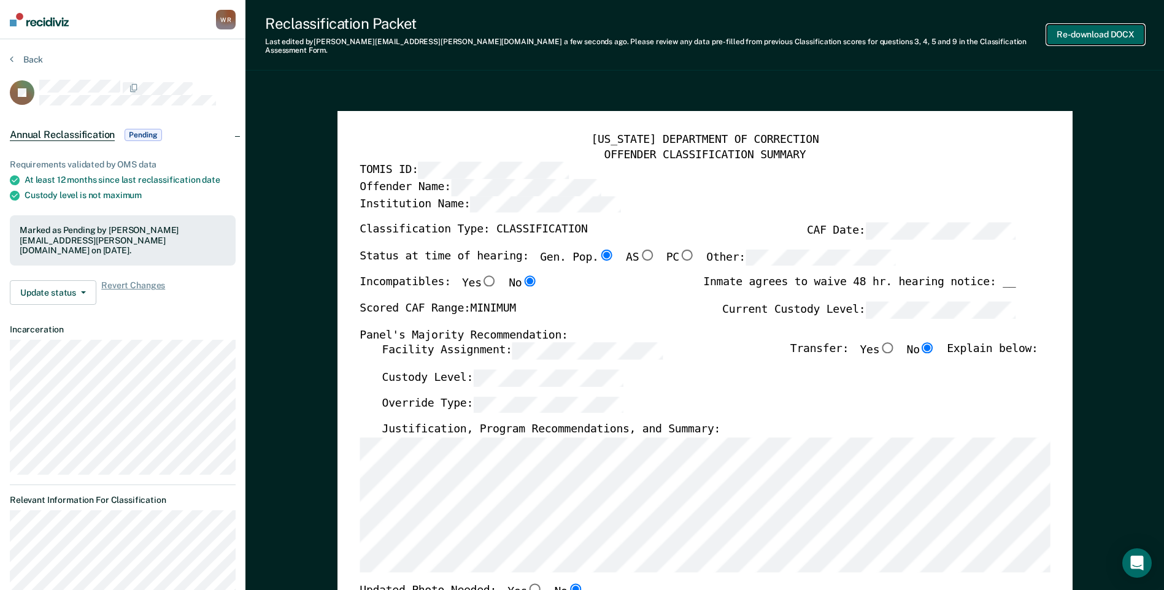
click at [1104, 30] on button "Re-download DOCX" at bounding box center [1096, 35] width 98 height 20
type textarea "x"
click at [34, 61] on button "Back" at bounding box center [26, 59] width 33 height 11
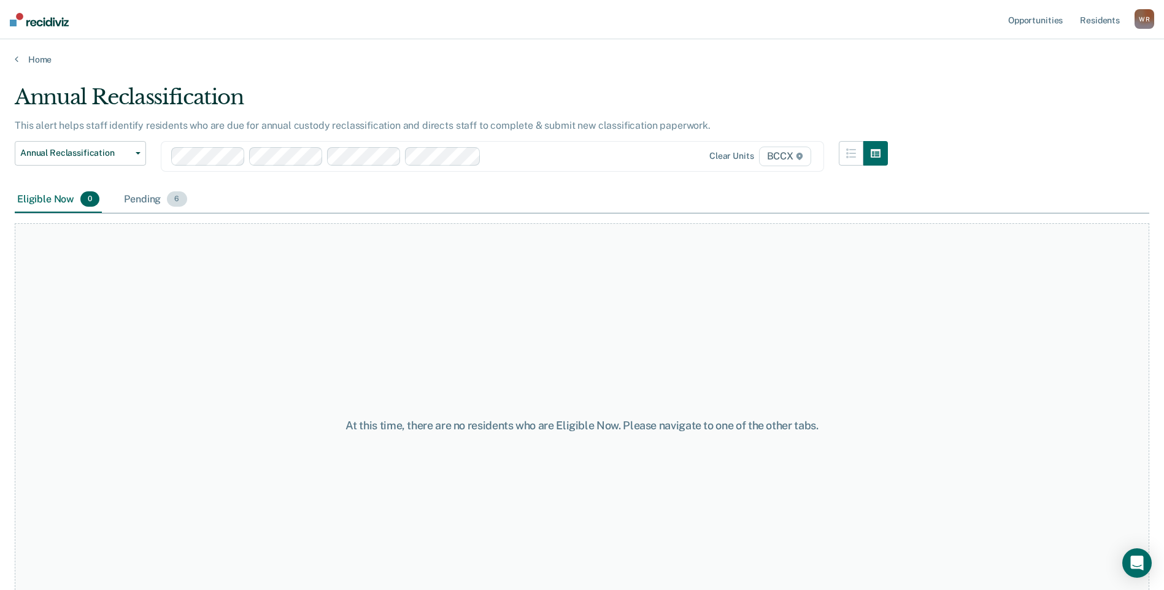
click at [160, 198] on div "Pending 6" at bounding box center [154, 199] width 67 height 27
